Goal: Task Accomplishment & Management: Manage account settings

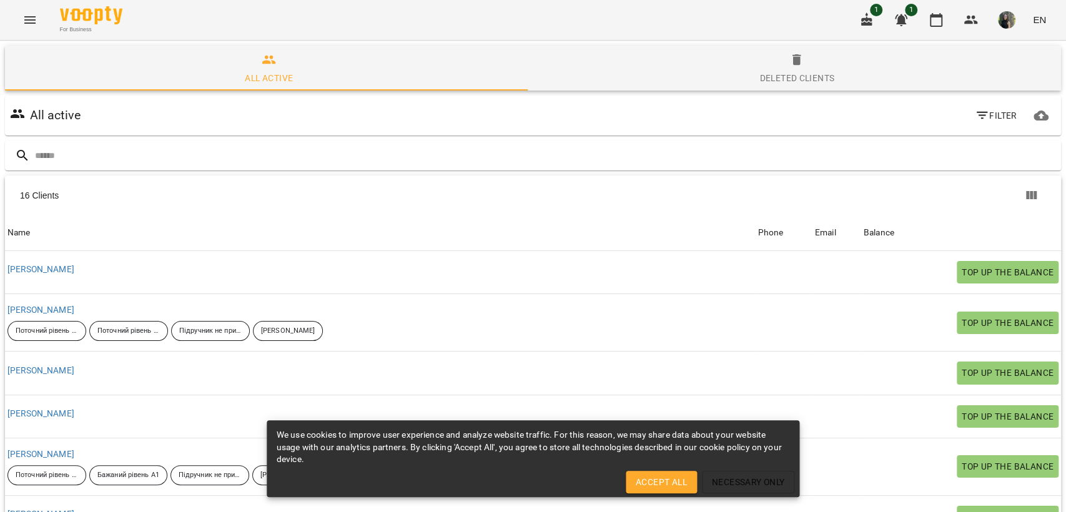
click at [874, 22] on button "button" at bounding box center [866, 20] width 30 height 30
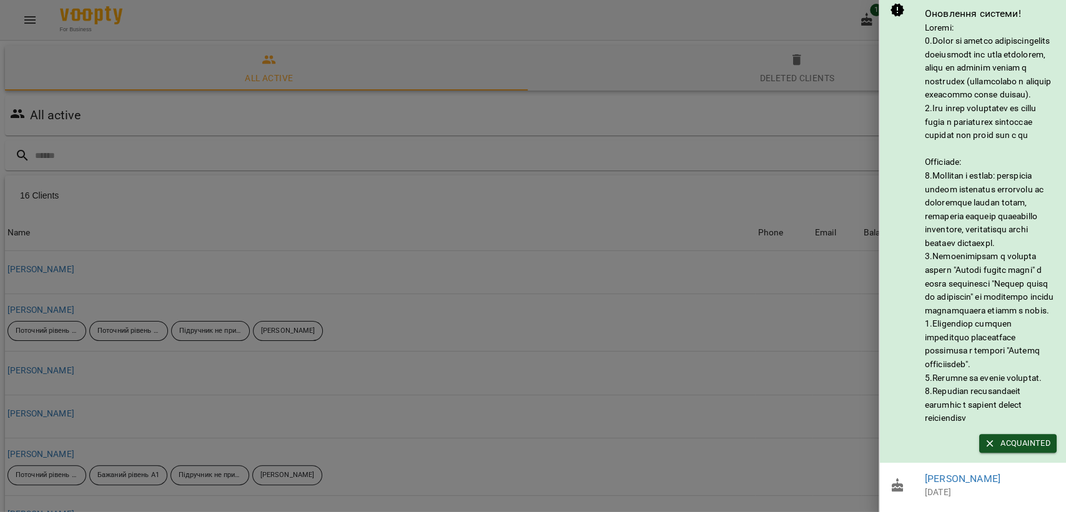
scroll to position [59, 0]
click at [829, 26] on div at bounding box center [533, 256] width 1066 height 512
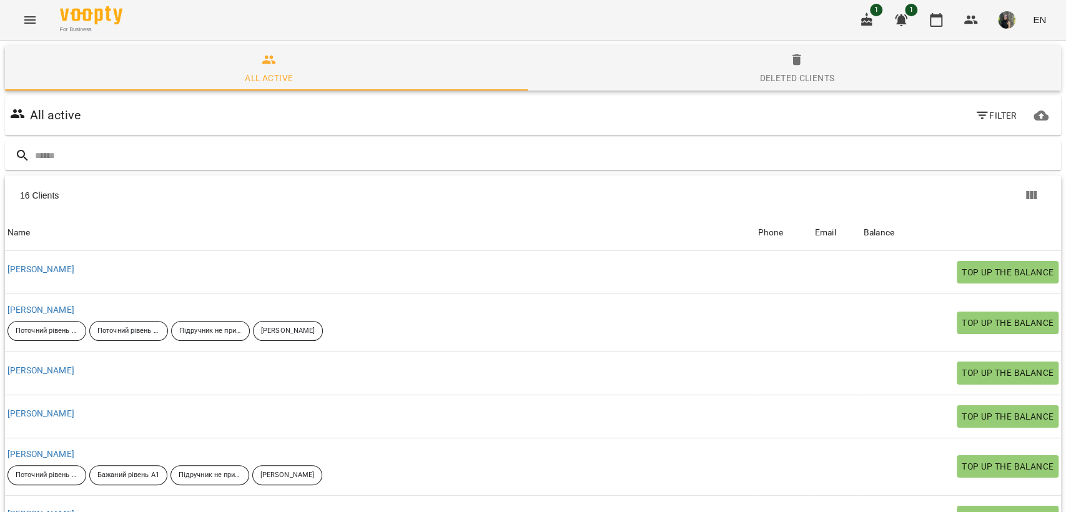
click at [894, 24] on icon "button" at bounding box center [900, 19] width 15 height 15
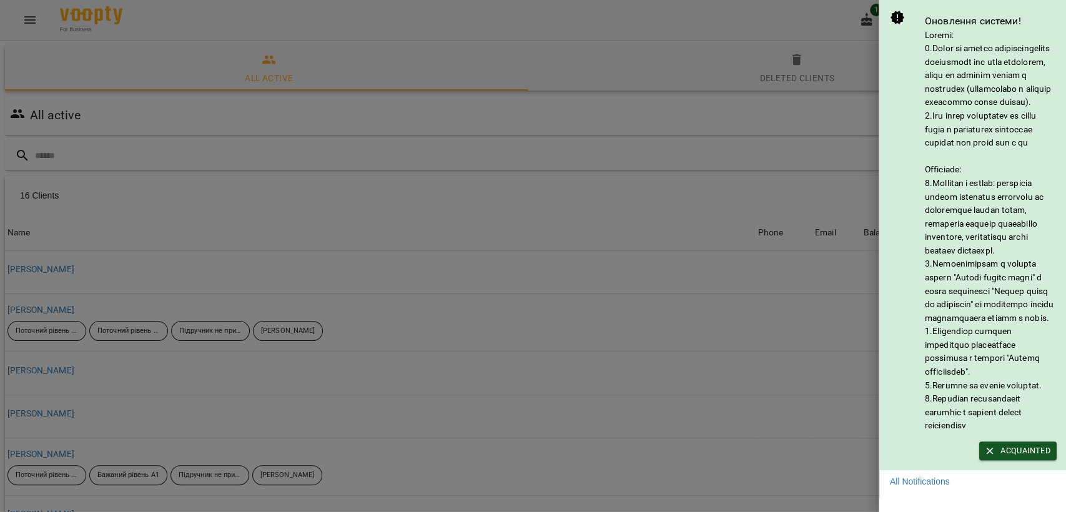
click at [856, 37] on div at bounding box center [533, 256] width 1066 height 512
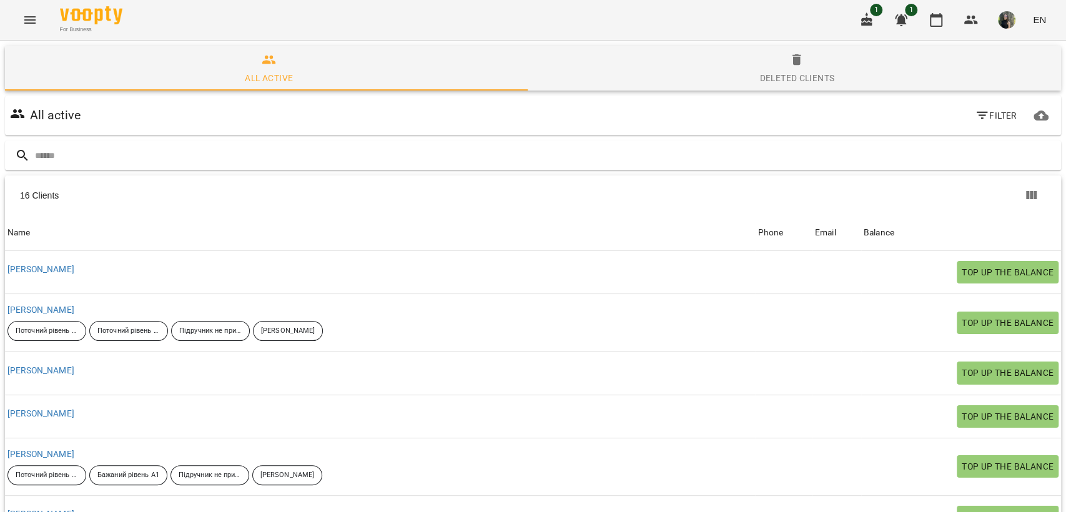
click at [933, 21] on icon "button" at bounding box center [935, 19] width 15 height 15
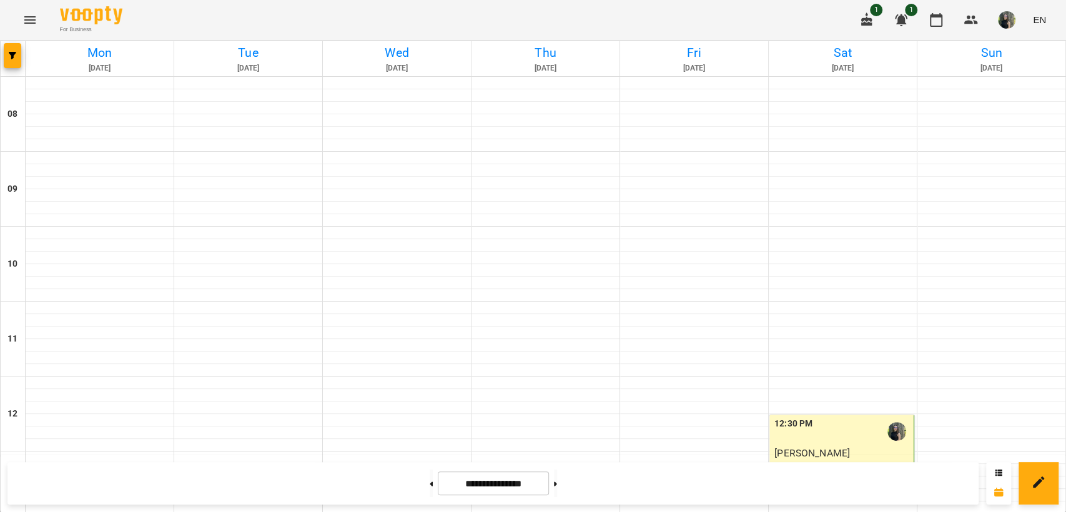
scroll to position [670, 0]
click at [557, 485] on button at bounding box center [555, 482] width 3 height 27
type input "**********"
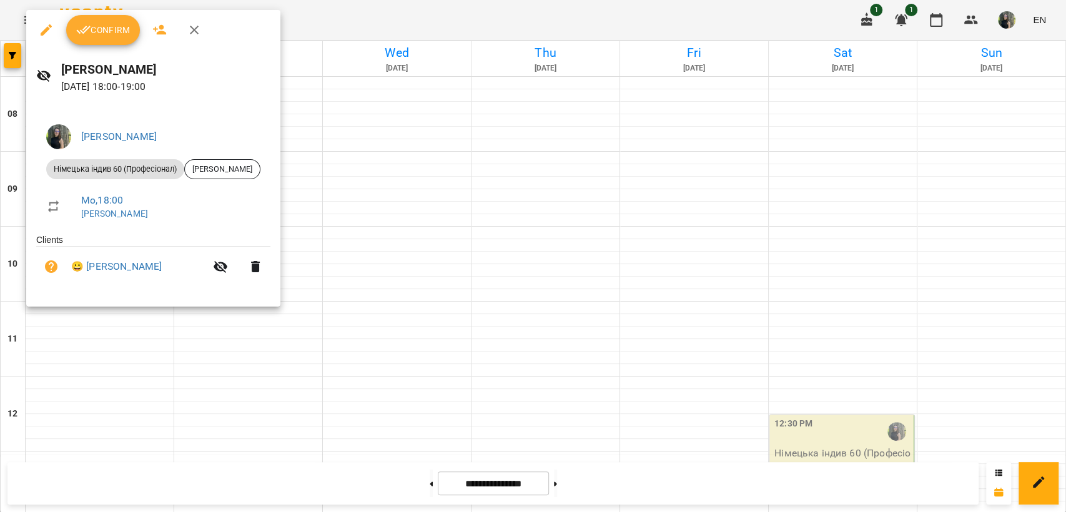
click at [113, 34] on span "Confirm" at bounding box center [103, 29] width 54 height 15
